Goal: Check status: Check status

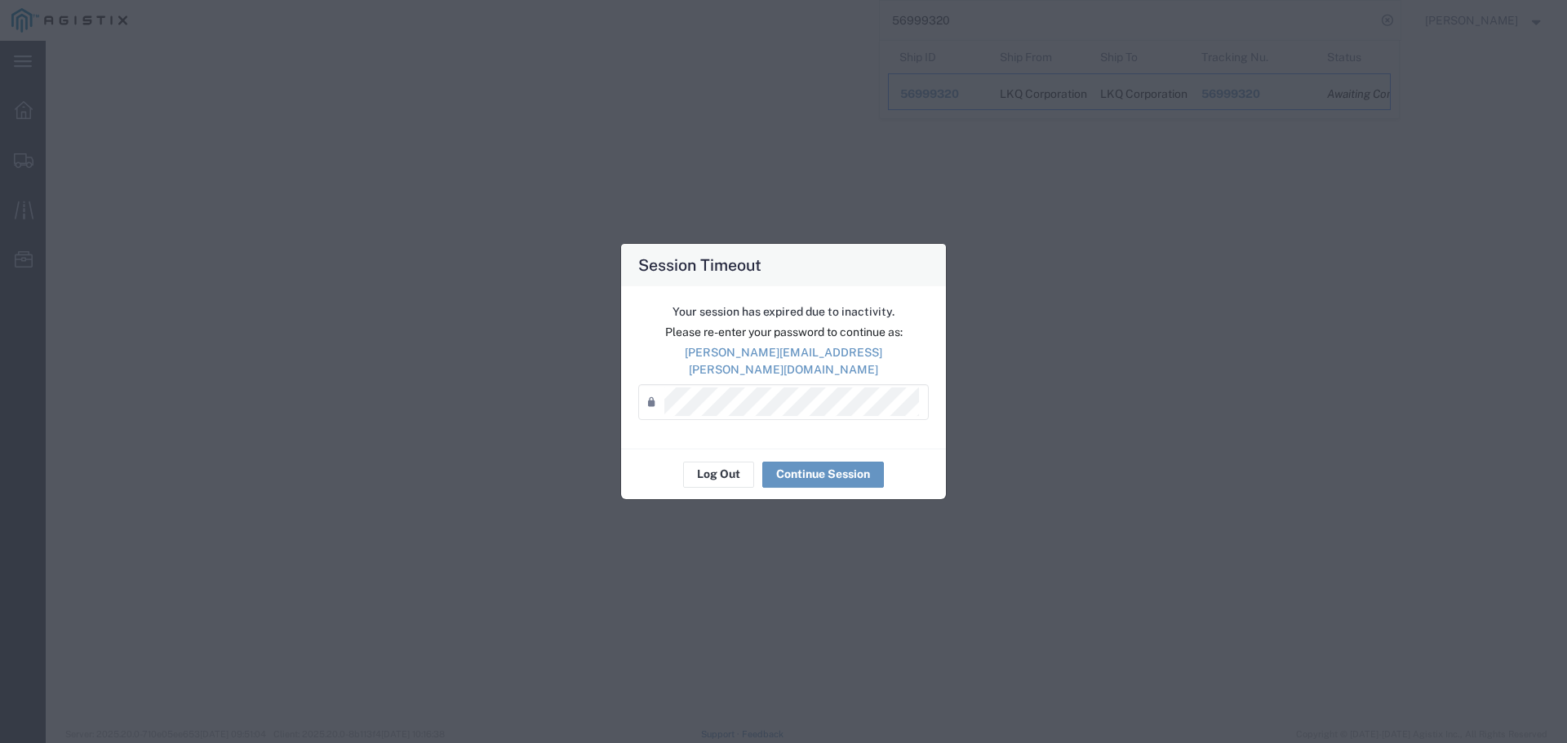
click at [760, 384] on div "Password *" at bounding box center [783, 402] width 291 height 36
click at [792, 468] on button "Continue Session" at bounding box center [823, 475] width 122 height 26
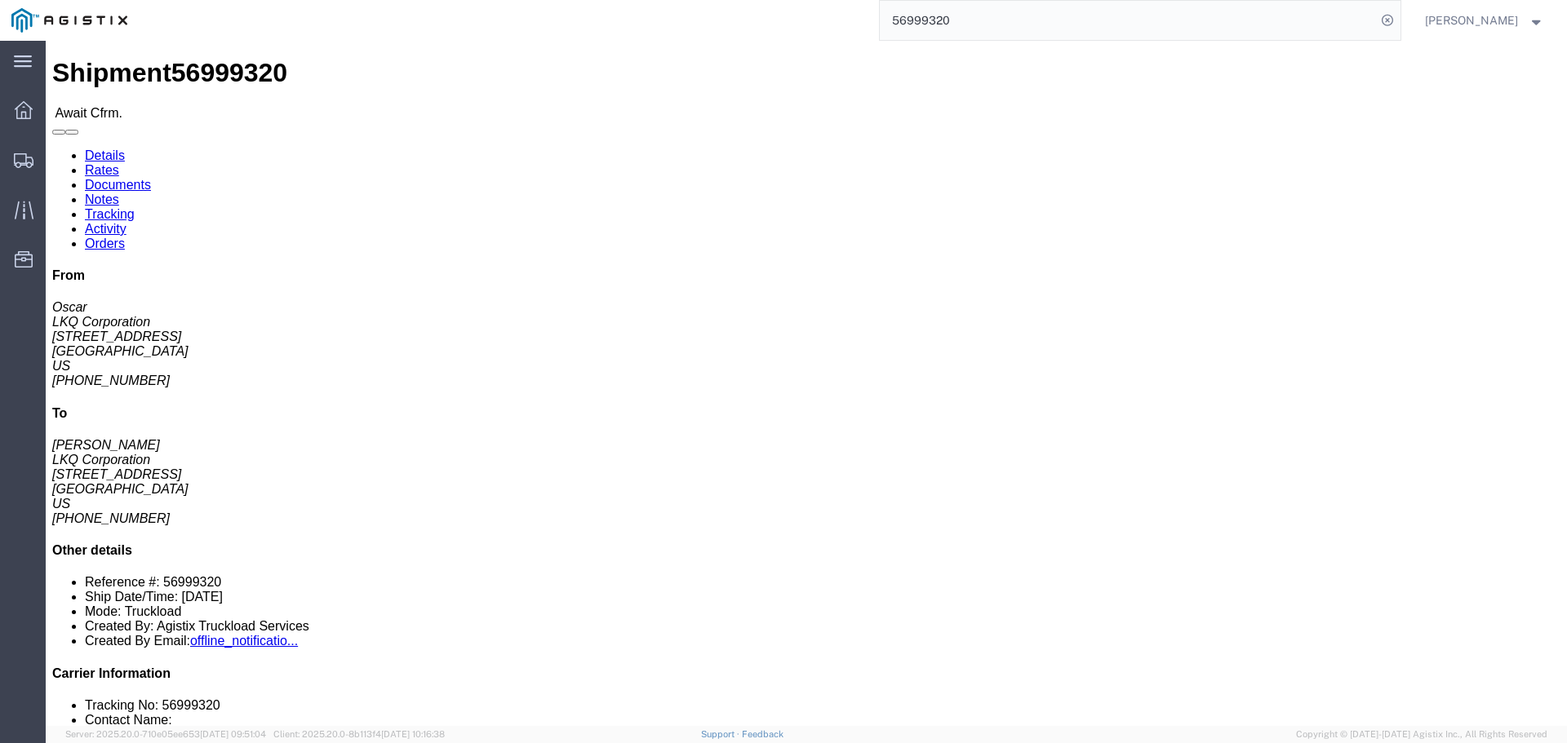
click at [949, 13] on input "56999320" at bounding box center [1128, 20] width 496 height 39
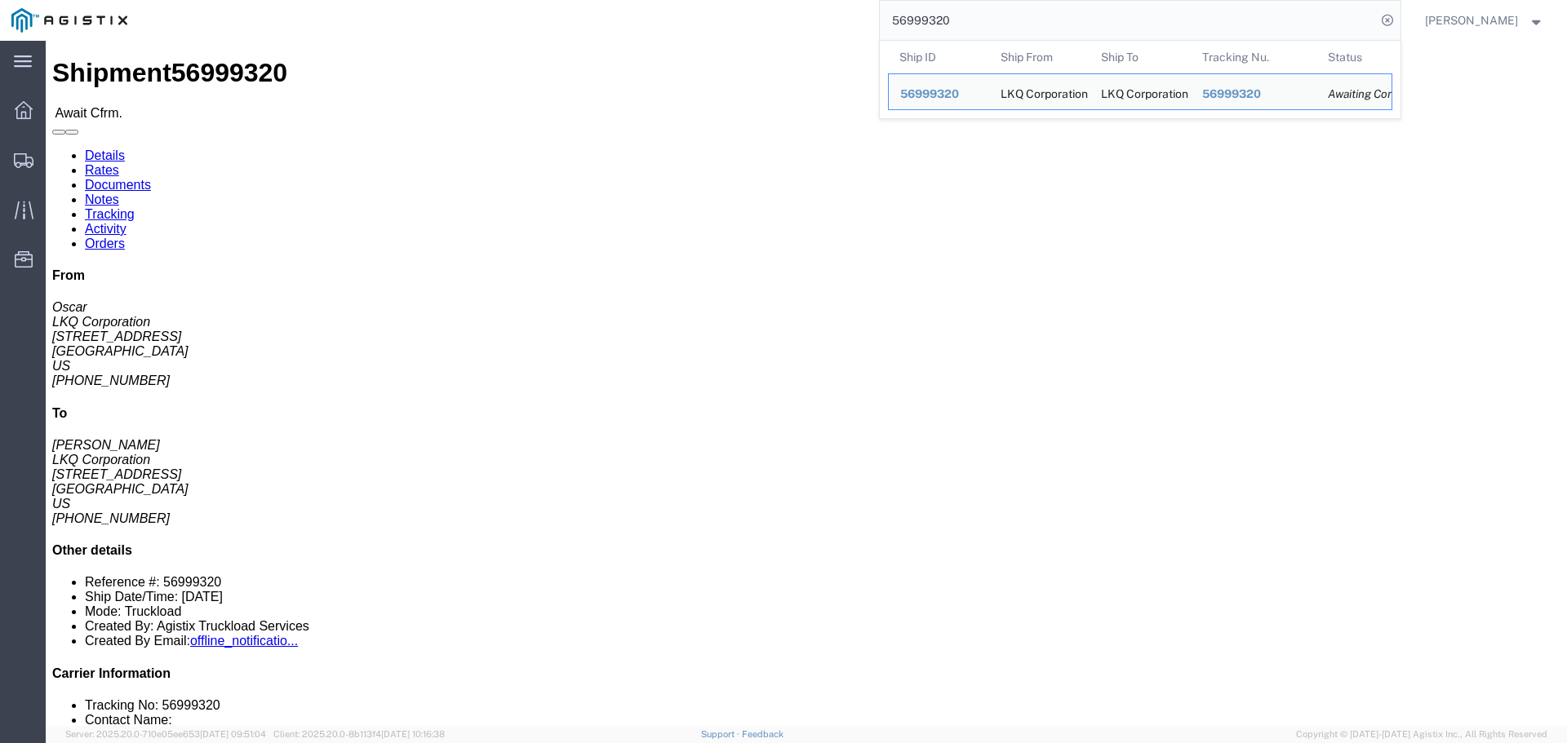
paste input "8709"
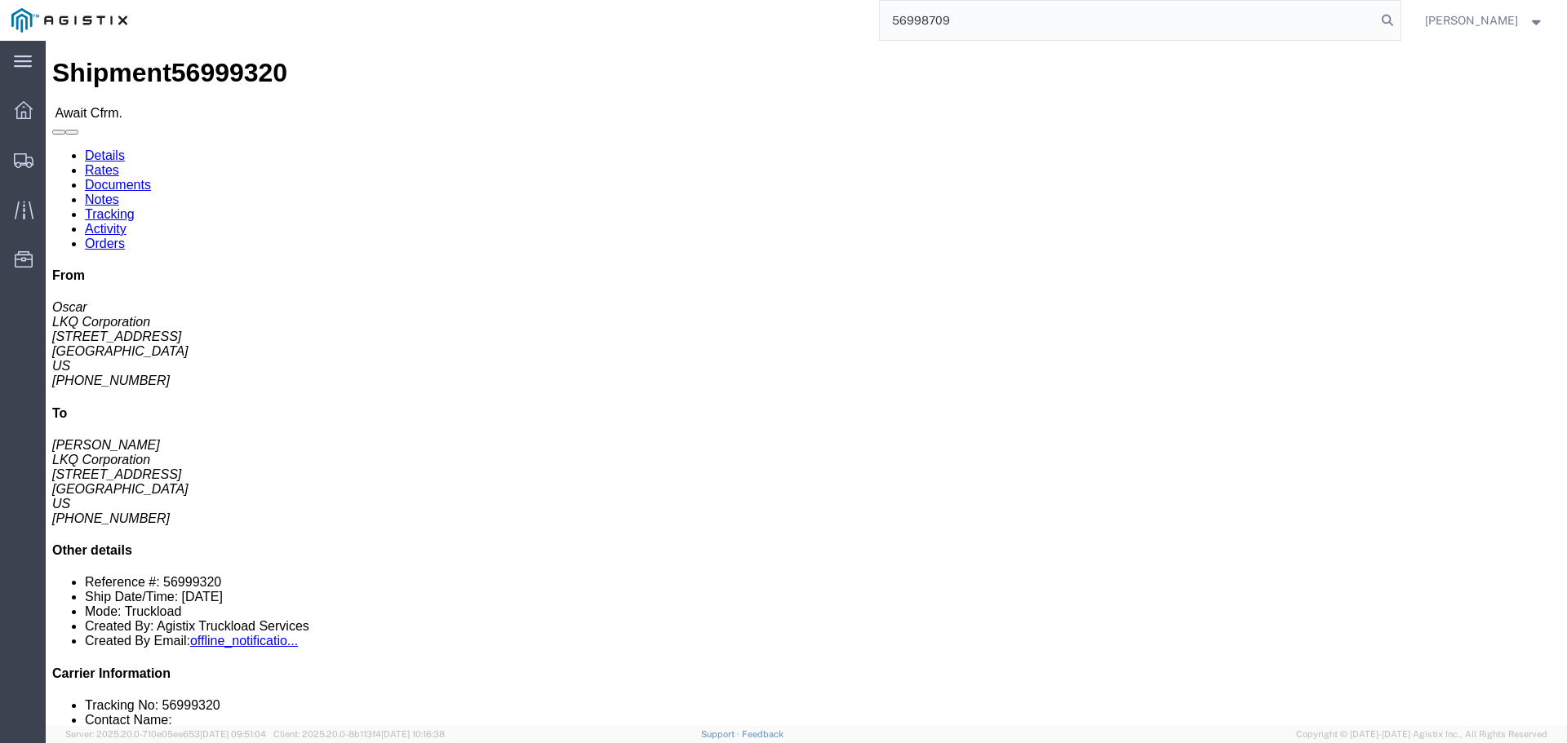
type input "56998709"
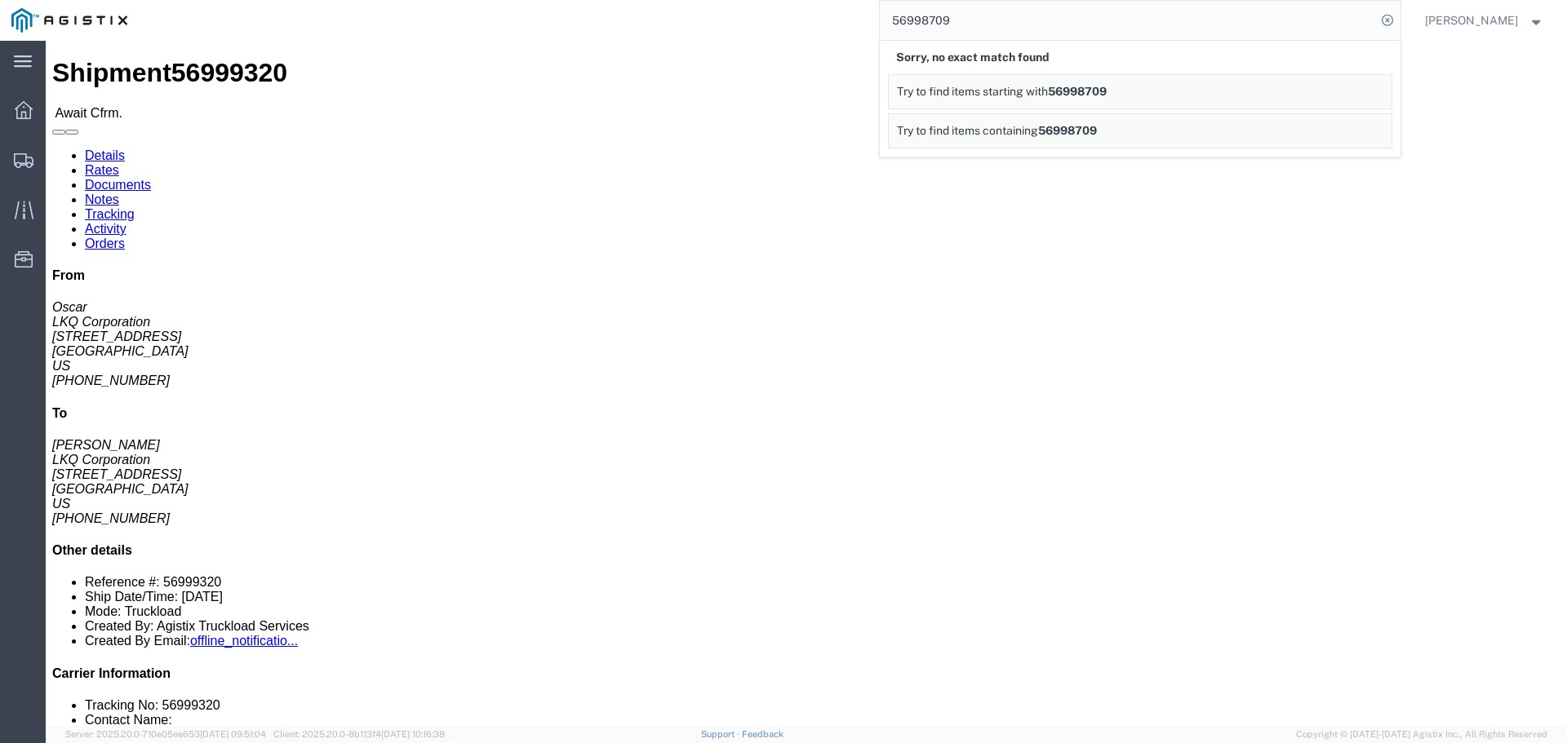
click at [987, 33] on input "56998709" at bounding box center [1128, 20] width 496 height 39
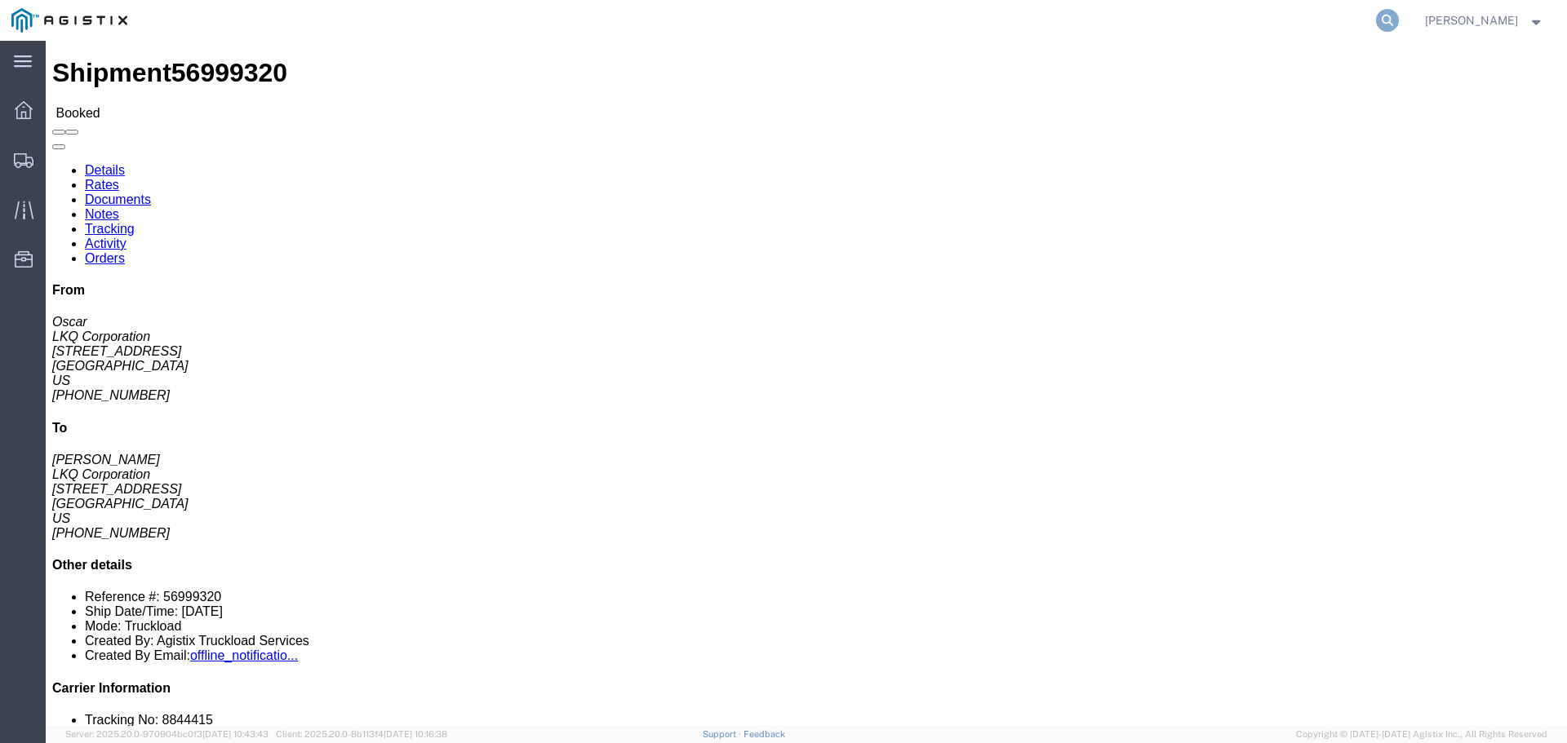
click at [1392, 14] on icon at bounding box center [1387, 20] width 23 height 23
click at [1276, 21] on input "search" at bounding box center [1128, 20] width 496 height 39
paste input "56998709"
type input "56998709"
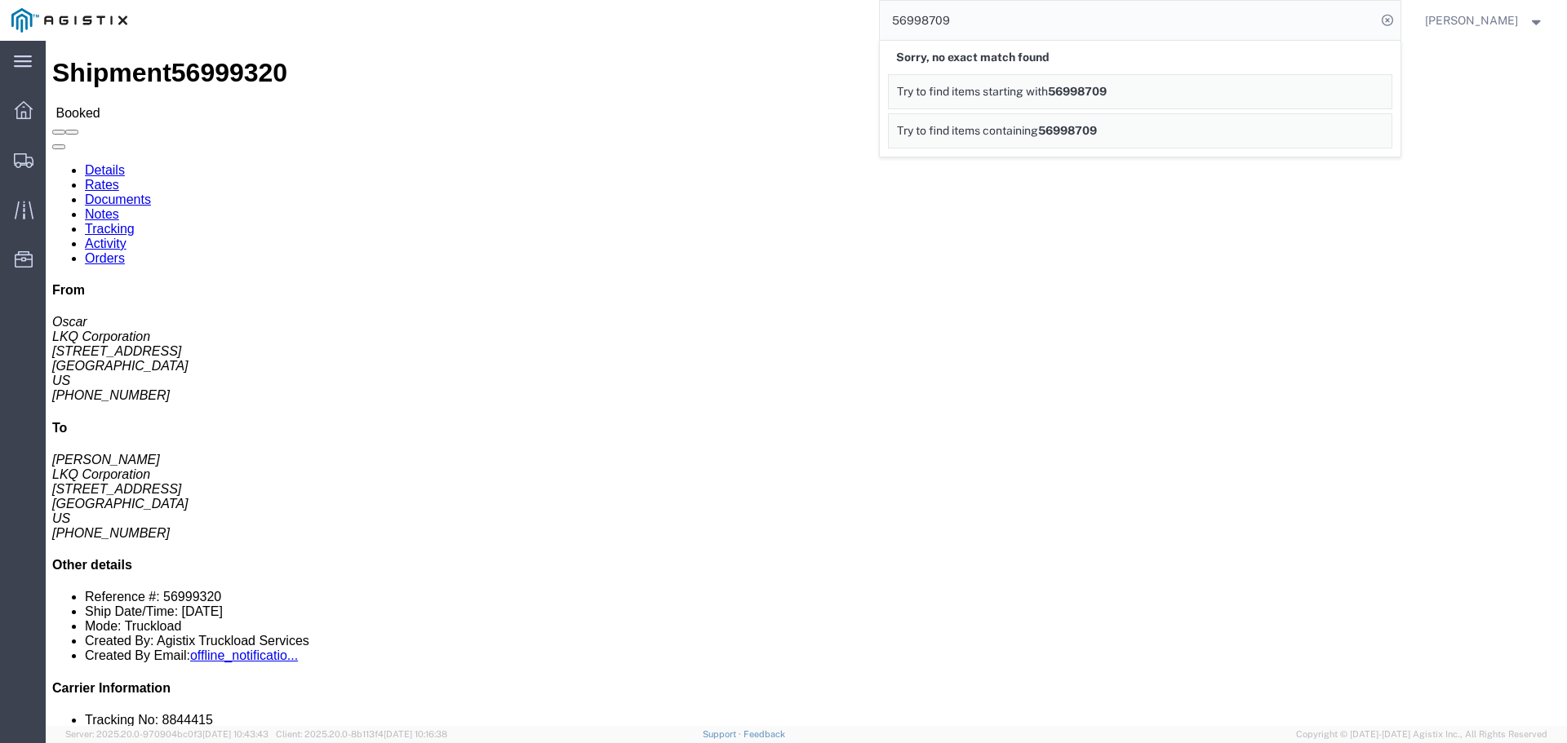
click at [939, 16] on input "56998709" at bounding box center [1128, 20] width 496 height 39
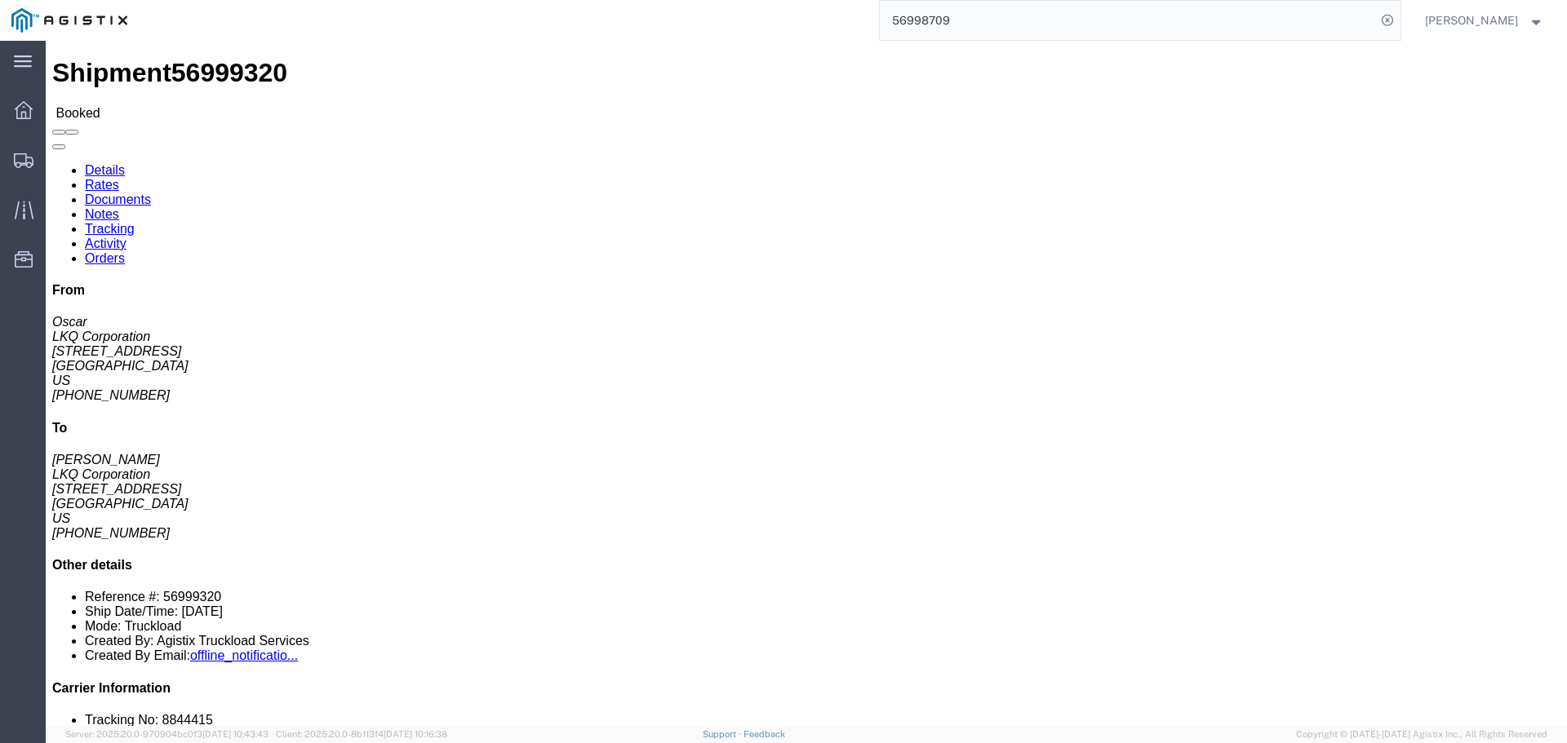
click at [939, 28] on input "56998709" at bounding box center [1128, 20] width 496 height 39
click at [1001, 25] on input "56998709" at bounding box center [1128, 20] width 496 height 39
click at [945, 6] on input "56998709" at bounding box center [1128, 20] width 496 height 39
click at [932, 20] on input "56998709" at bounding box center [1128, 20] width 496 height 39
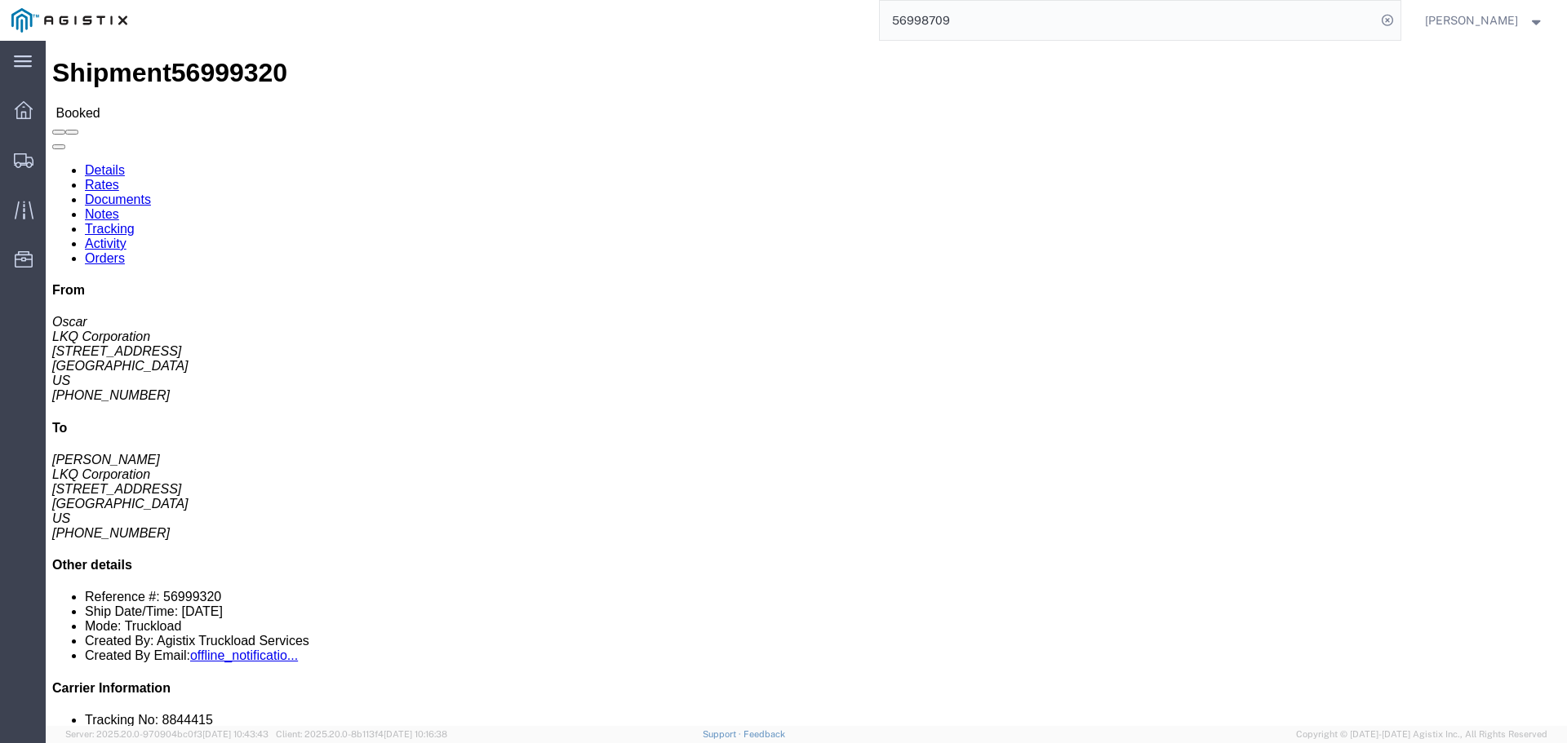
click at [997, 26] on input "56998709" at bounding box center [1128, 20] width 496 height 39
click at [1397, 20] on icon at bounding box center [1387, 20] width 23 height 23
click at [1225, 20] on input "search" at bounding box center [1128, 20] width 496 height 39
paste input "56998709"
type input "56998709"
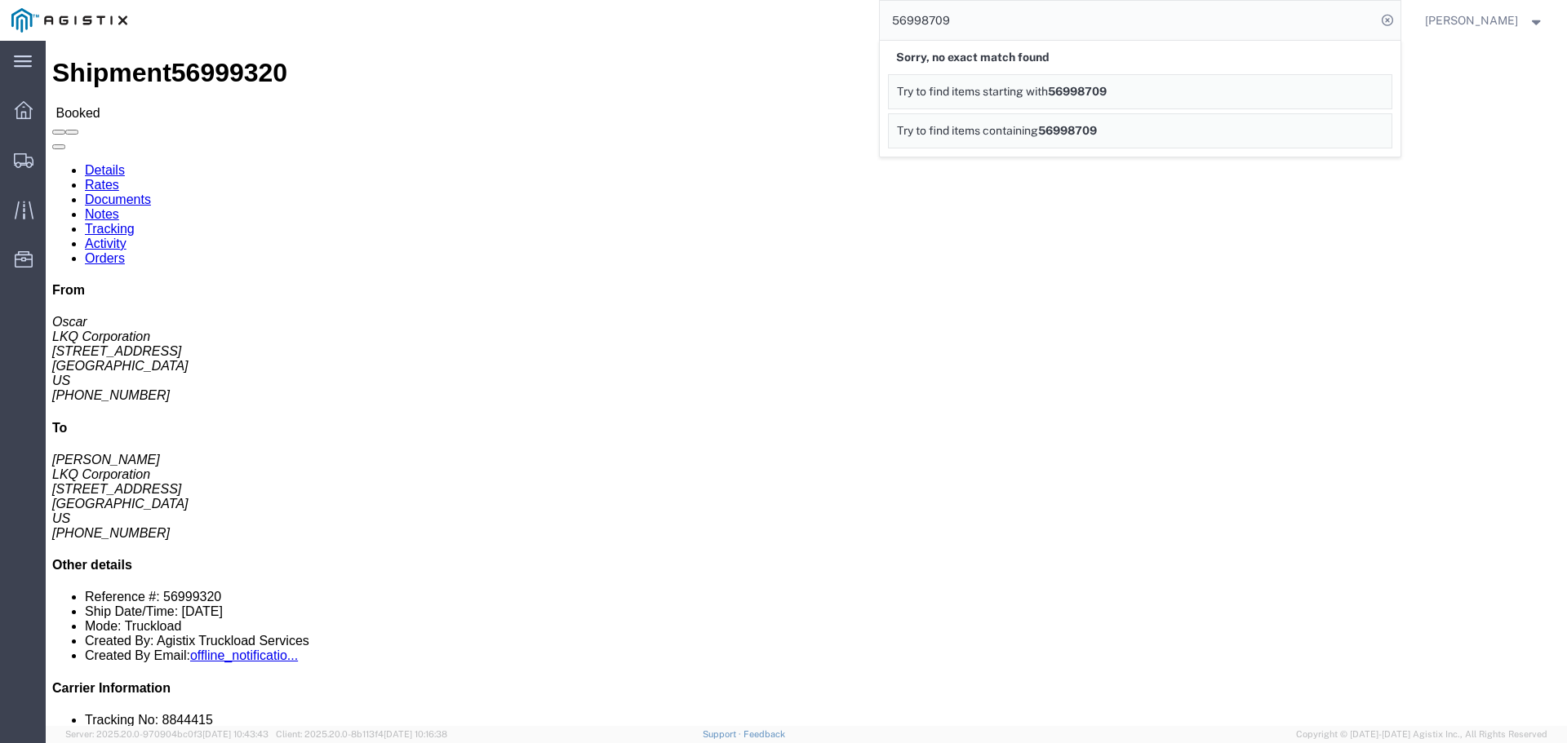
click at [1107, 89] on span "56998709" at bounding box center [1077, 91] width 59 height 13
